Goal: Information Seeking & Learning: Learn about a topic

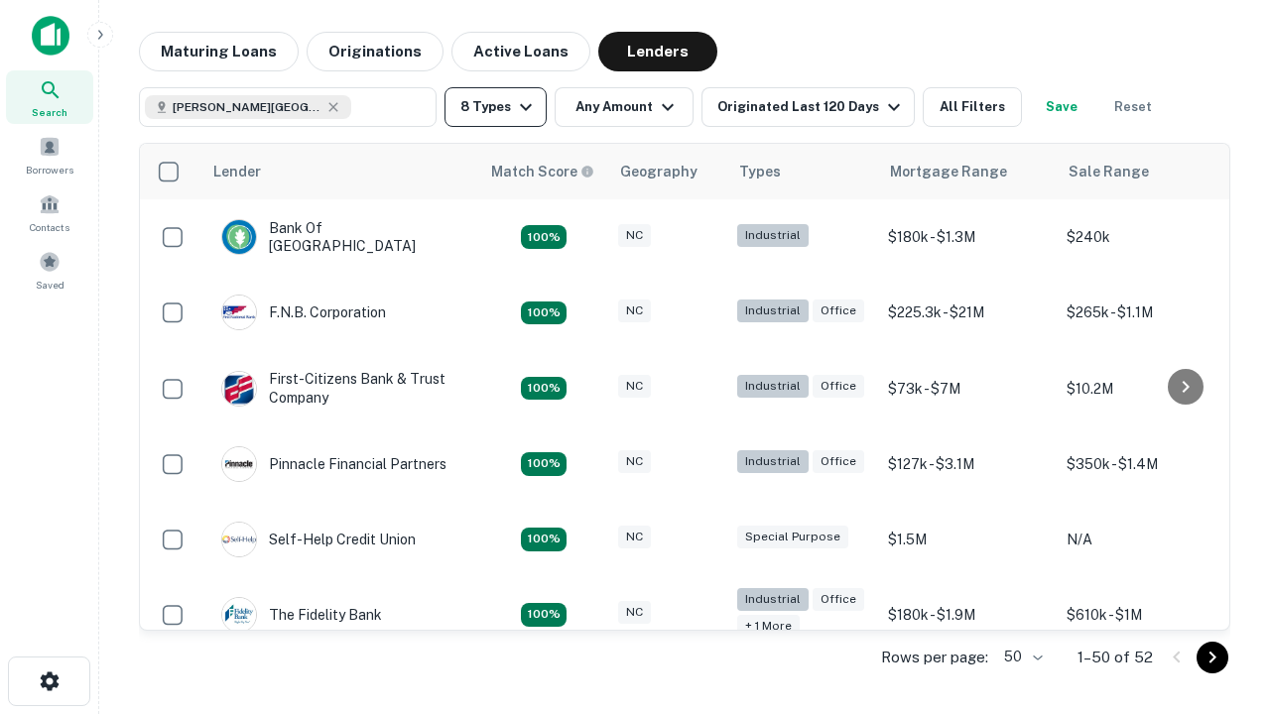
click at [495, 107] on button "8 Types" at bounding box center [496, 107] width 102 height 40
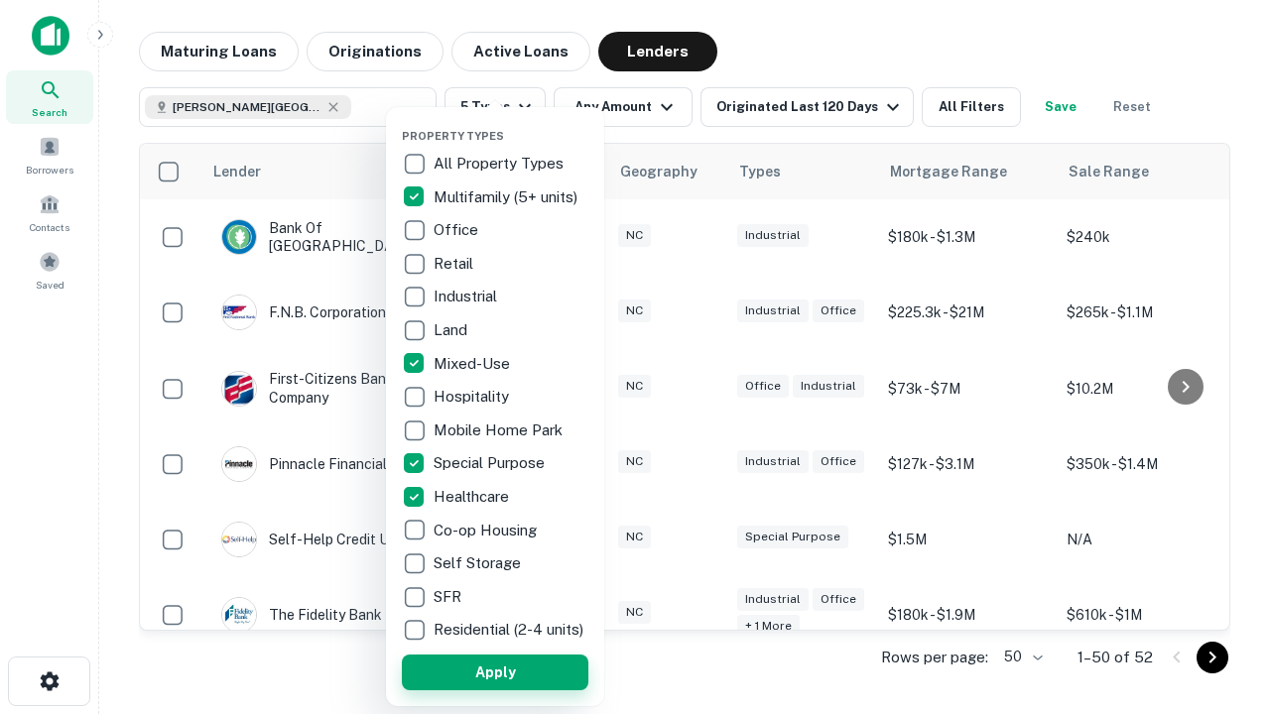
click at [495, 672] on button "Apply" at bounding box center [495, 673] width 187 height 36
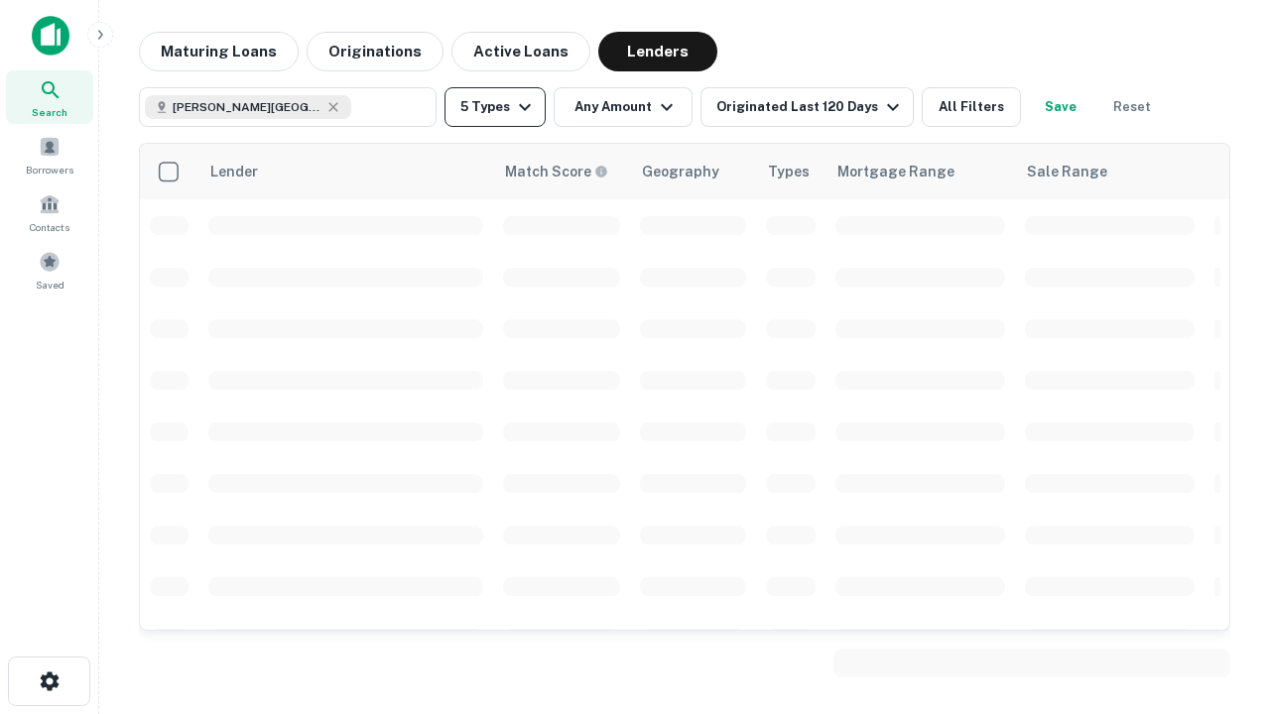
click at [495, 107] on button "5 Types" at bounding box center [495, 107] width 101 height 40
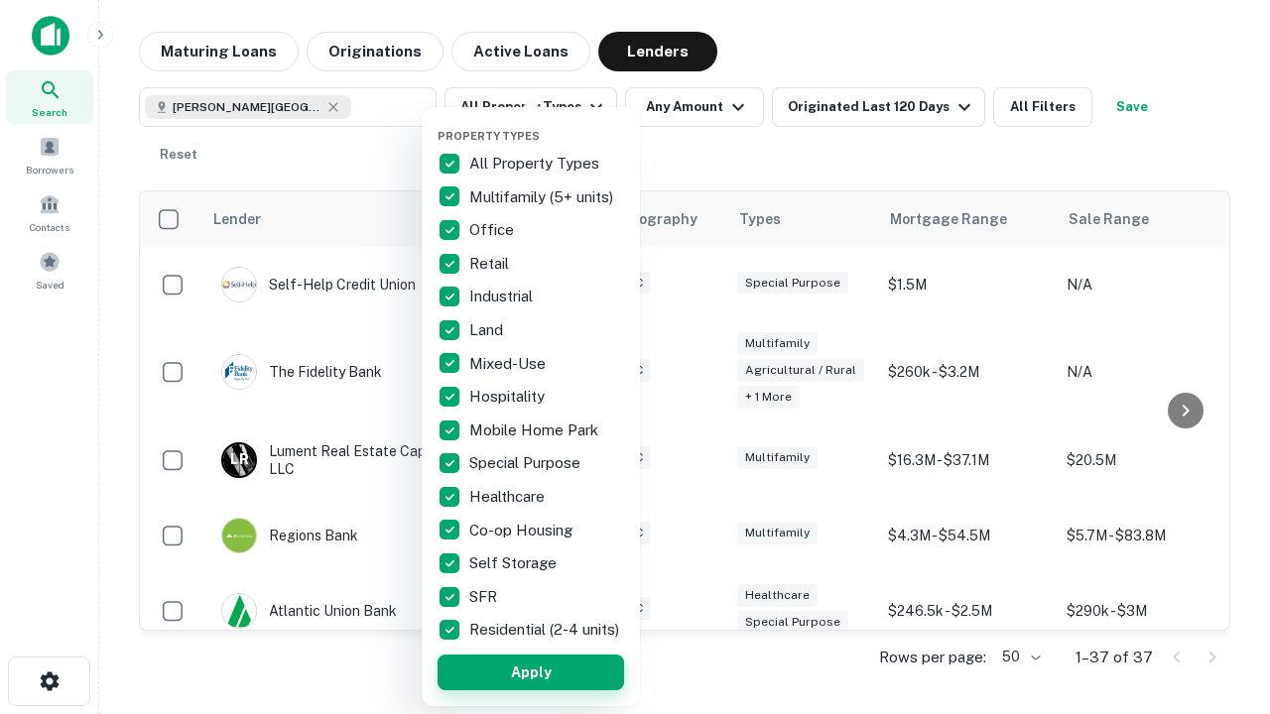
click at [531, 672] on button "Apply" at bounding box center [531, 673] width 187 height 36
